Goal: Transaction & Acquisition: Purchase product/service

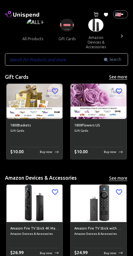
click at [11, 86] on img at bounding box center [35, 101] width 56 height 35
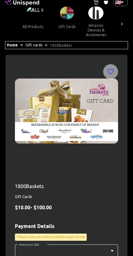
scroll to position [7, 0]
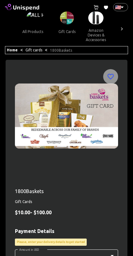
click at [28, 28] on button "all products" at bounding box center [32, 31] width 31 height 15
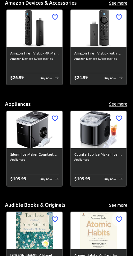
scroll to position [177, 0]
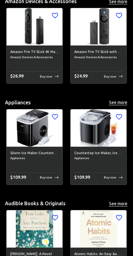
click at [117, 58] on span "Amazon Devices & Accessories" at bounding box center [99, 57] width 49 height 5
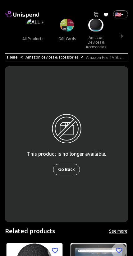
click at [74, 168] on button "Go Back" at bounding box center [66, 170] width 27 height 12
